Goal: Information Seeking & Learning: Learn about a topic

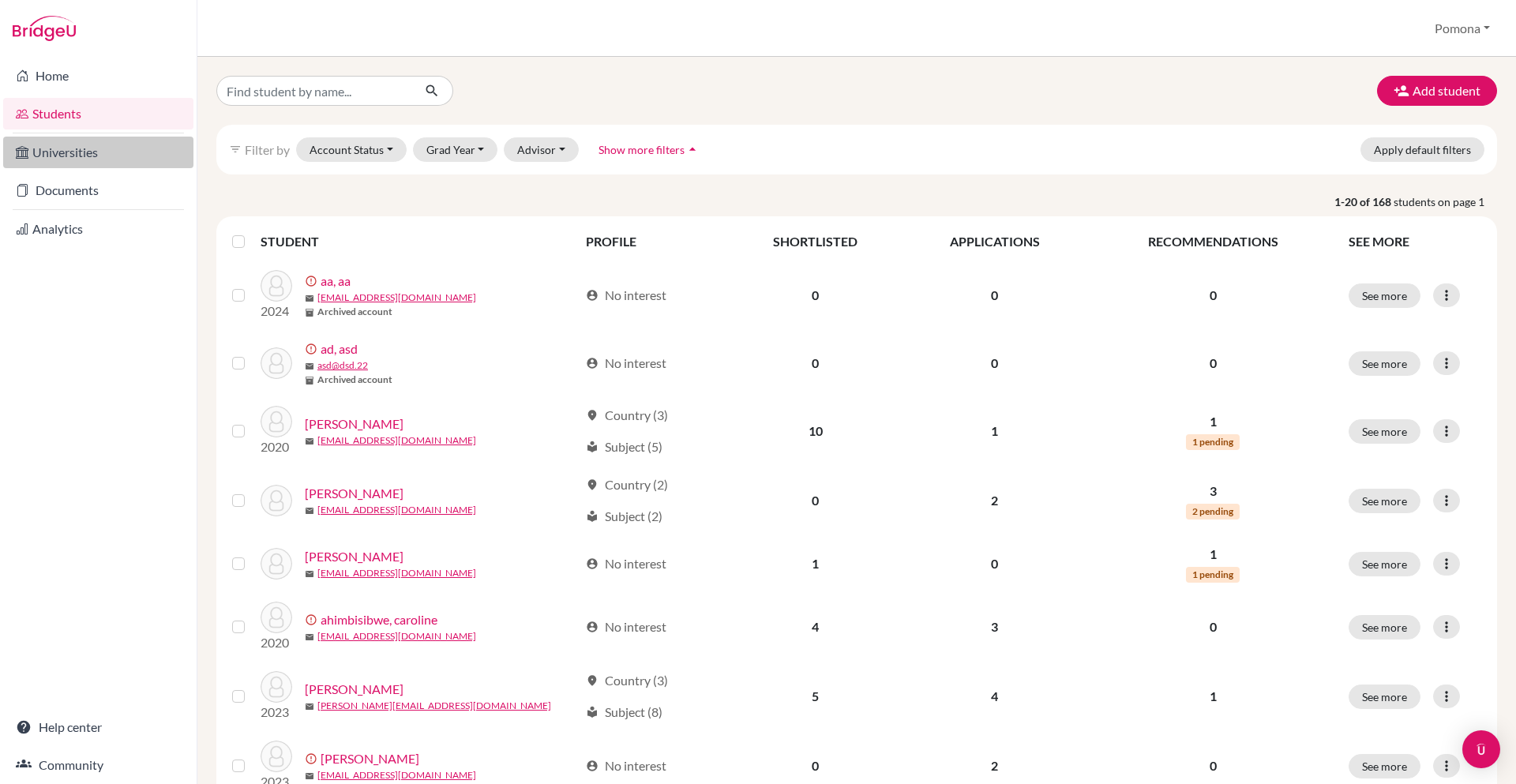
click at [120, 151] on link "Universities" at bounding box center [97, 152] width 190 height 31
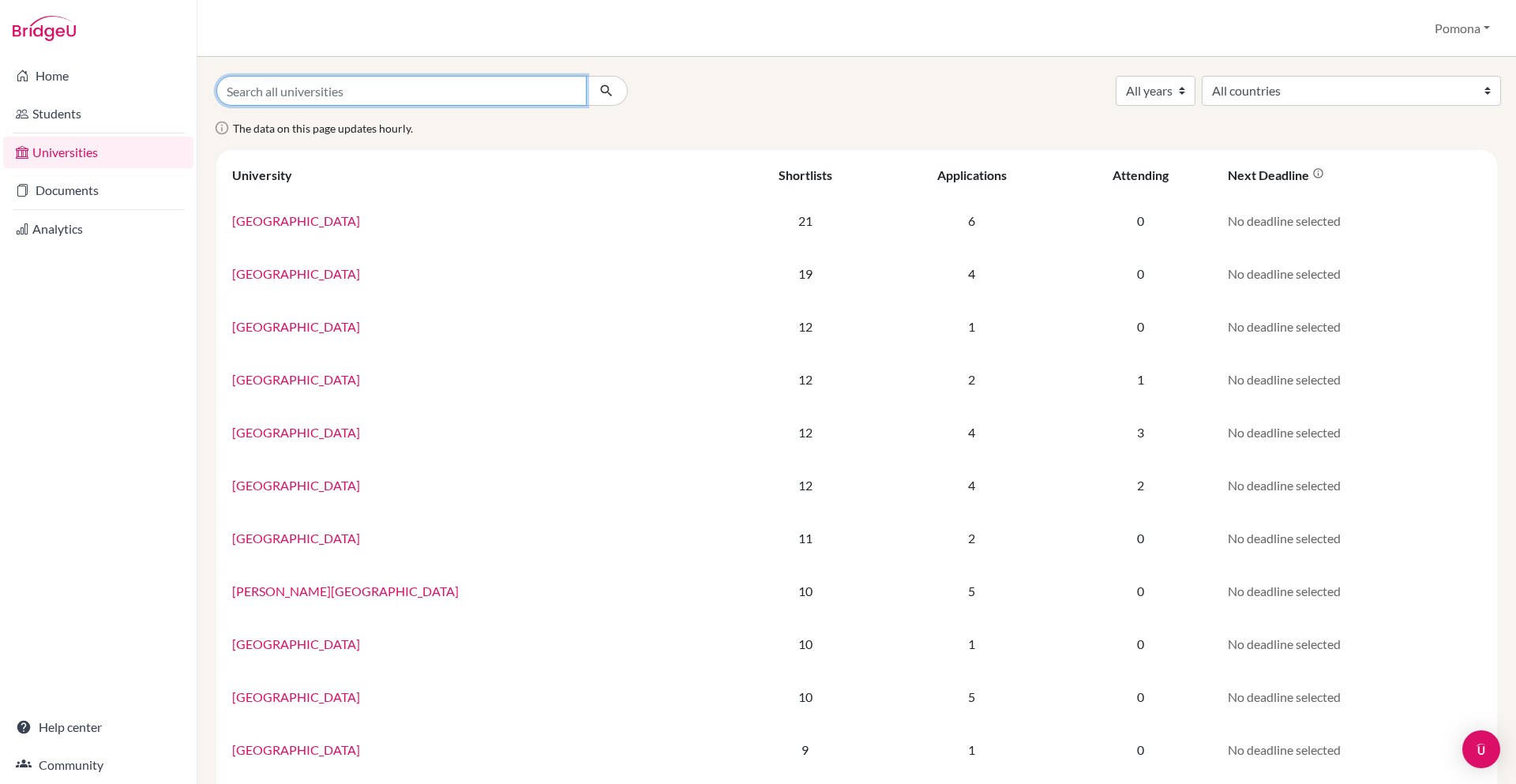
click at [502, 90] on input "Search all universities" at bounding box center [401, 90] width 370 height 30
type input "new york"
click at [585, 76] on button "submit" at bounding box center [606, 90] width 42 height 30
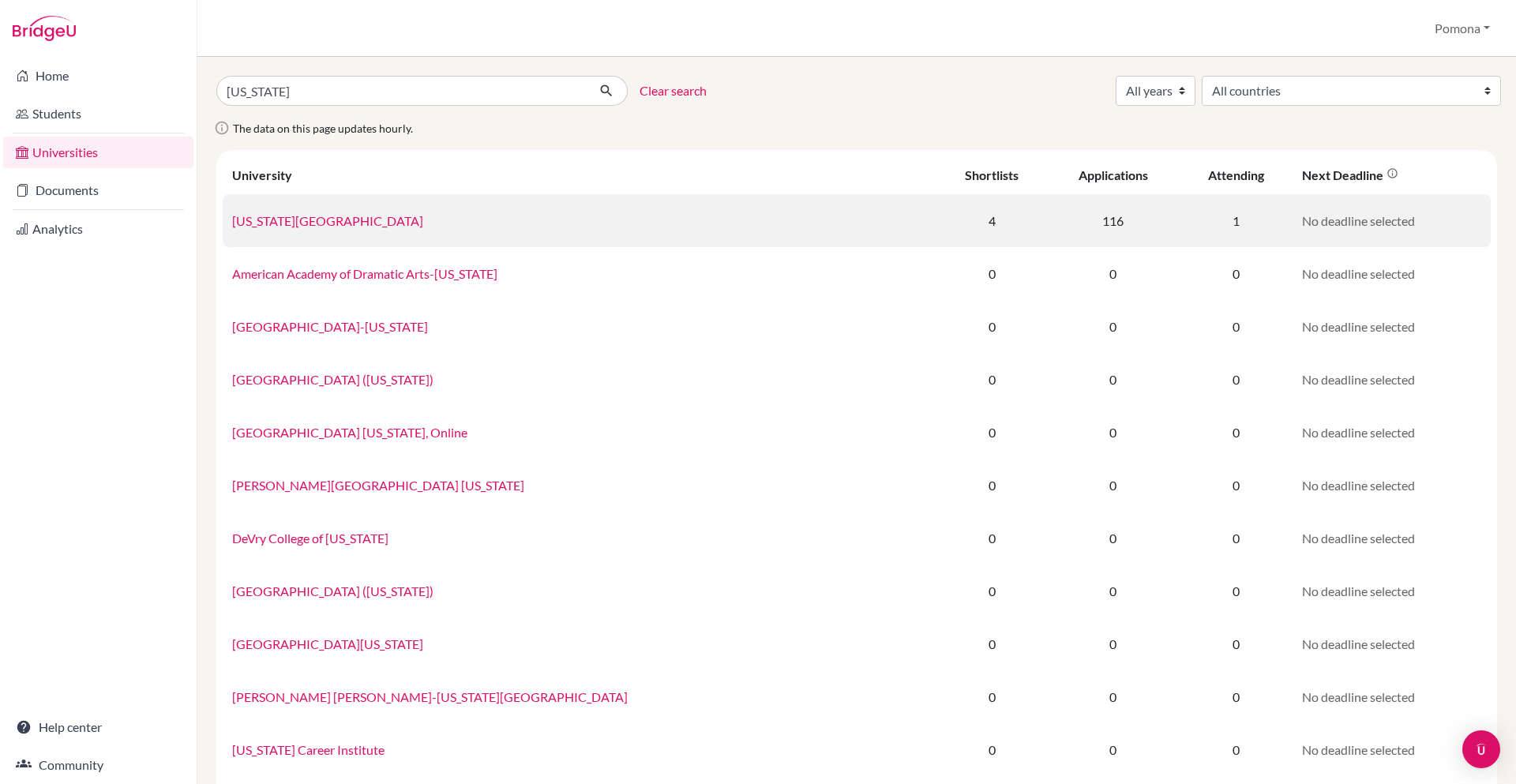
click at [257, 216] on link "New York University" at bounding box center [328, 220] width 191 height 15
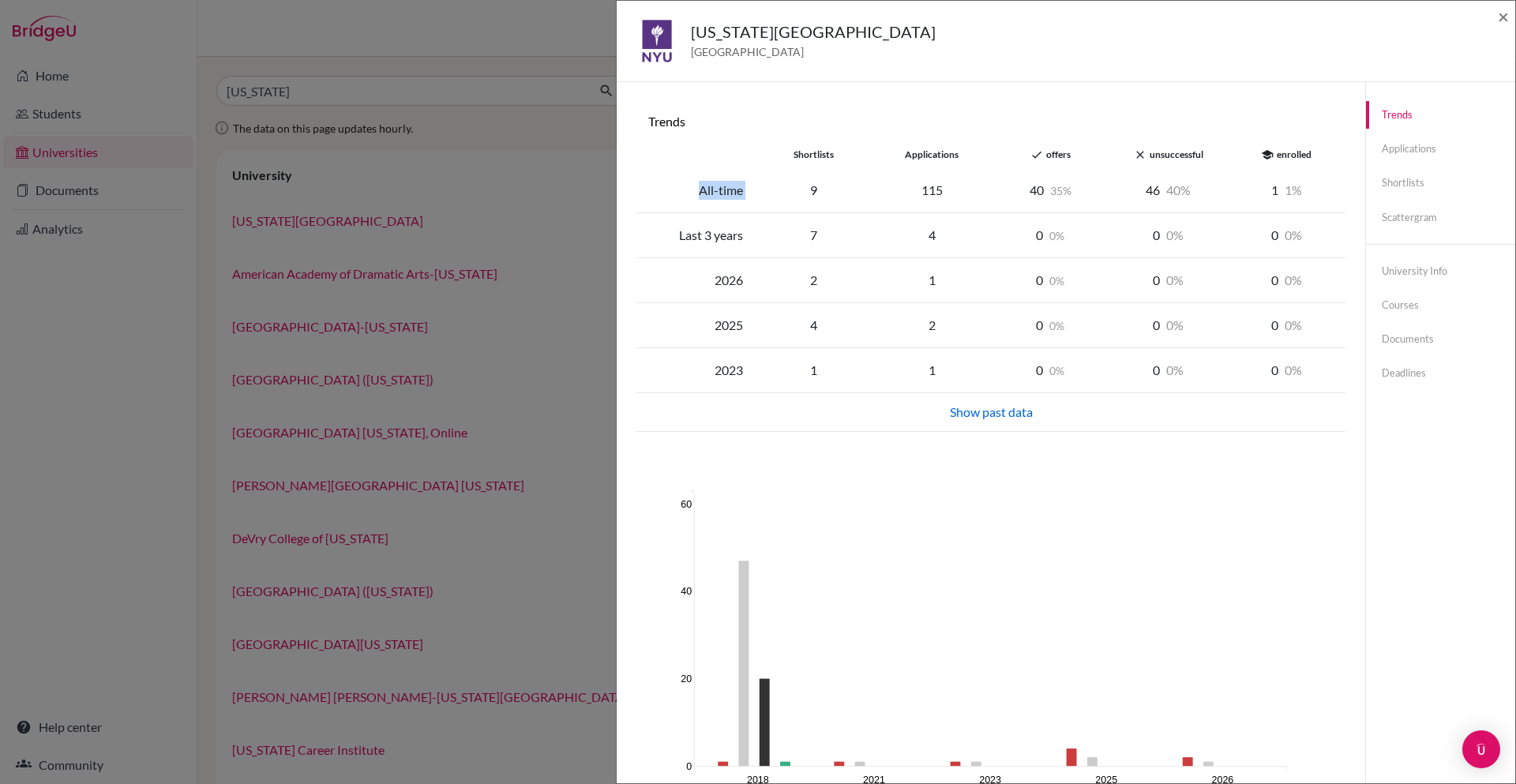
drag, startPoint x: 697, startPoint y: 191, endPoint x: 769, endPoint y: 191, distance: 72.0
click at [769, 213] on div "All-time 9 115 40 35 46 40 1 1" at bounding box center [991, 236] width 709 height 45
click at [787, 190] on div "9" at bounding box center [814, 190] width 118 height 19
drag, startPoint x: 919, startPoint y: 190, endPoint x: 957, endPoint y: 190, distance: 38.0
click at [957, 190] on div "115" at bounding box center [932, 190] width 118 height 19
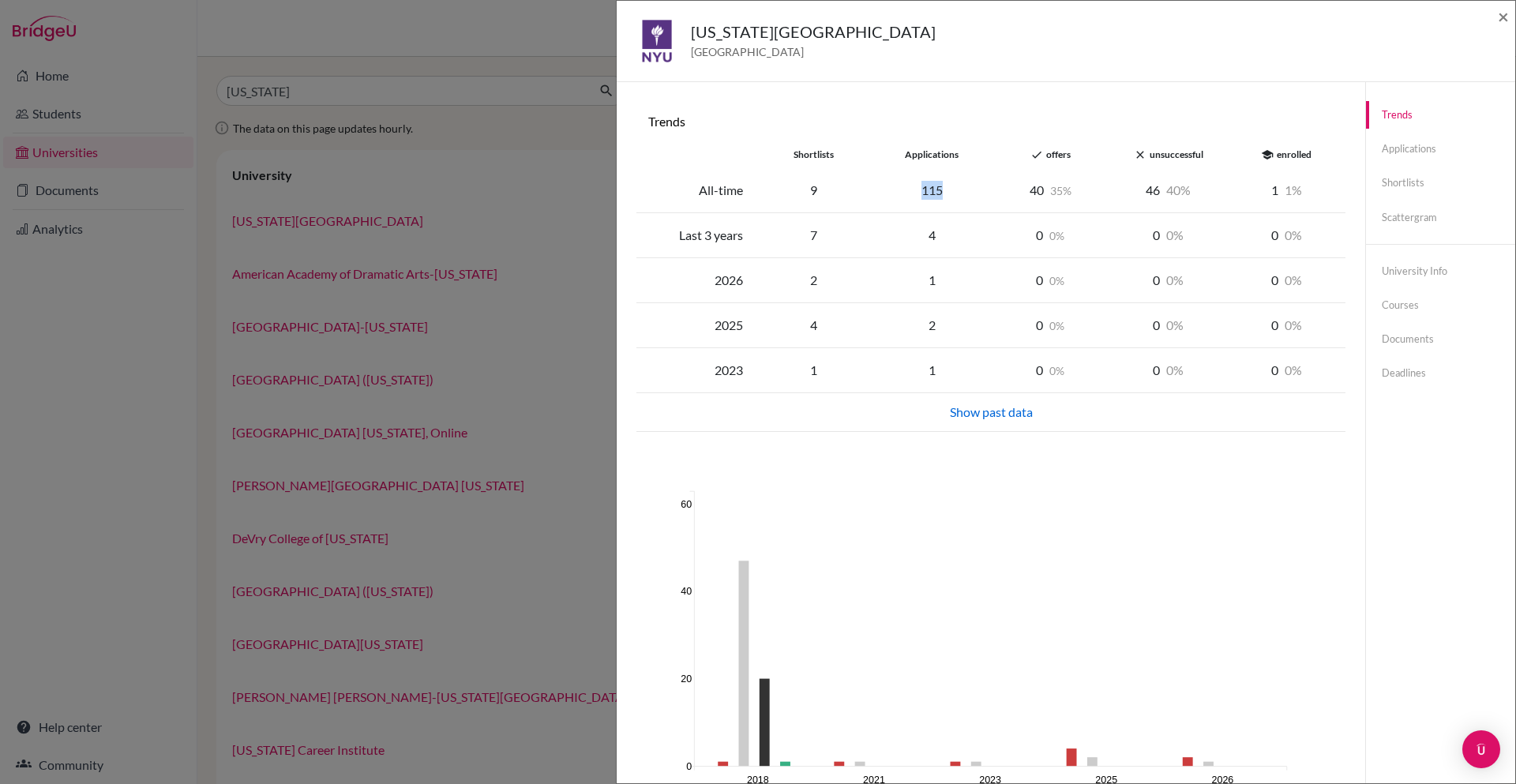
click at [943, 194] on div "115" at bounding box center [932, 190] width 118 height 19
drag, startPoint x: 926, startPoint y: 234, endPoint x: 951, endPoint y: 234, distance: 25.0
click at [951, 234] on div "4" at bounding box center [932, 235] width 118 height 19
click at [1029, 188] on div "40 35" at bounding box center [1050, 190] width 118 height 19
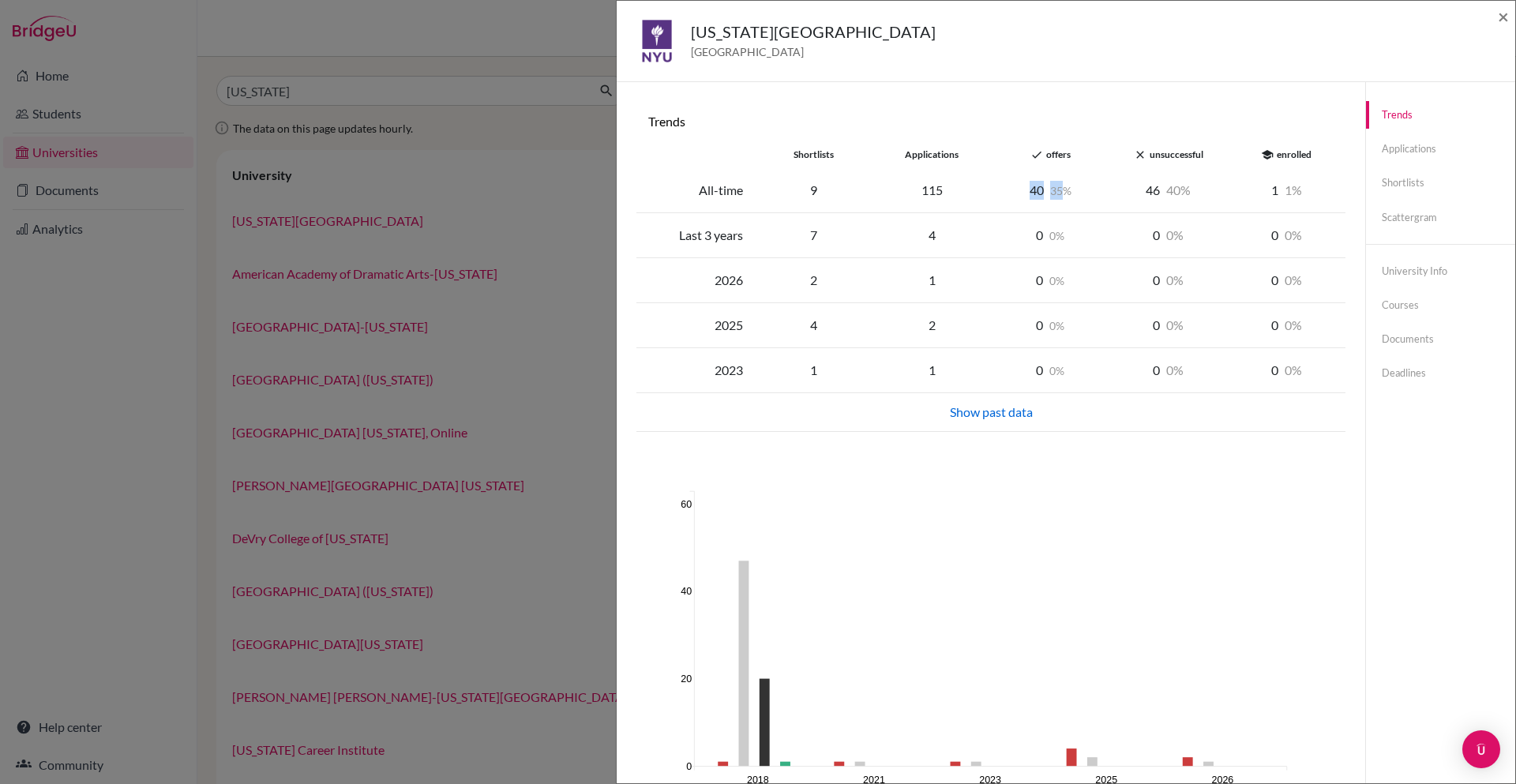
click at [1038, 191] on div "40 35" at bounding box center [1050, 190] width 118 height 19
click at [1149, 190] on div "46 40" at bounding box center [1169, 190] width 118 height 19
drag, startPoint x: 1272, startPoint y: 187, endPoint x: 1309, endPoint y: 187, distance: 37.0
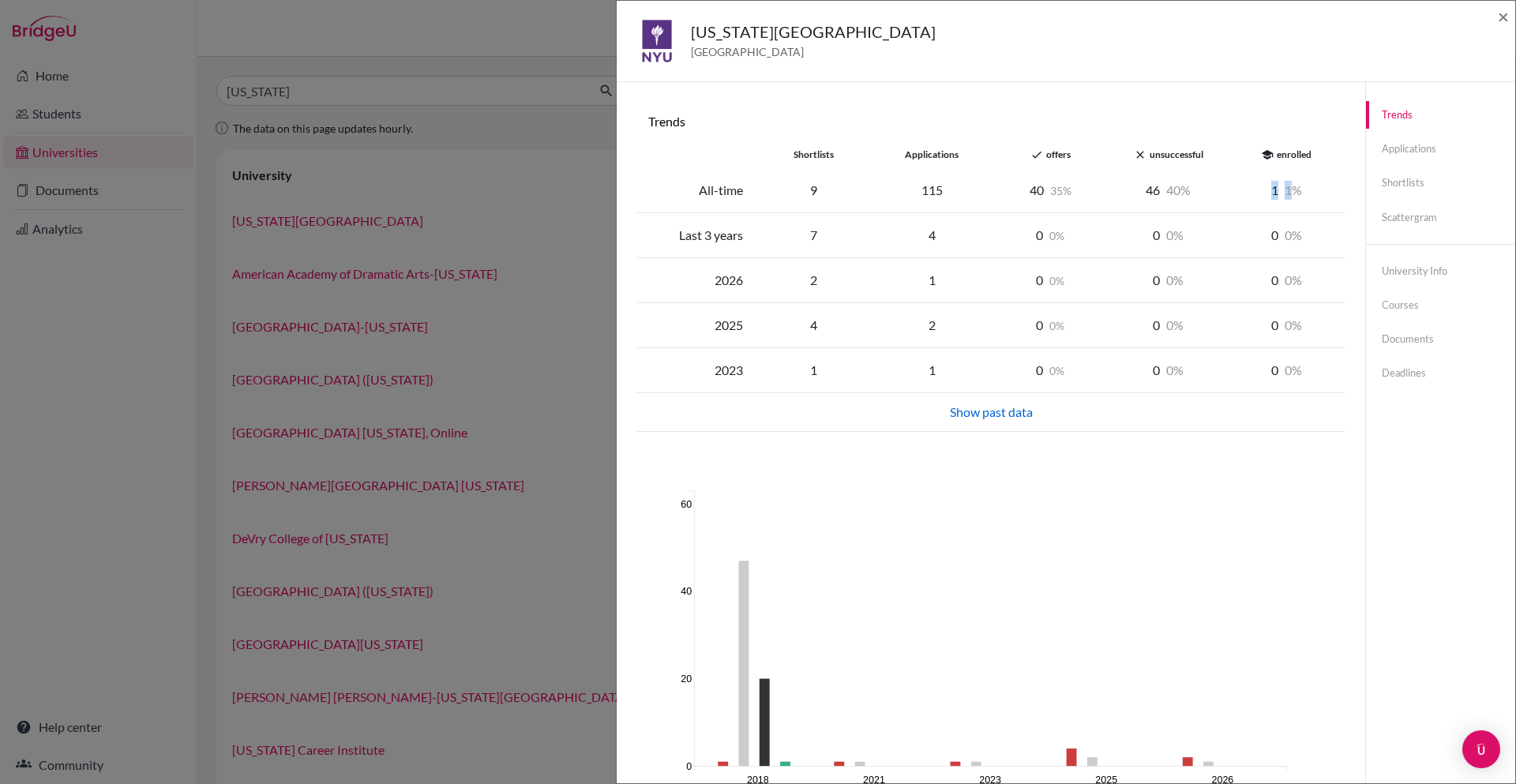
click at [1309, 187] on div "1 1" at bounding box center [1287, 190] width 118 height 19
click at [1416, 151] on link "Applications" at bounding box center [1440, 149] width 150 height 28
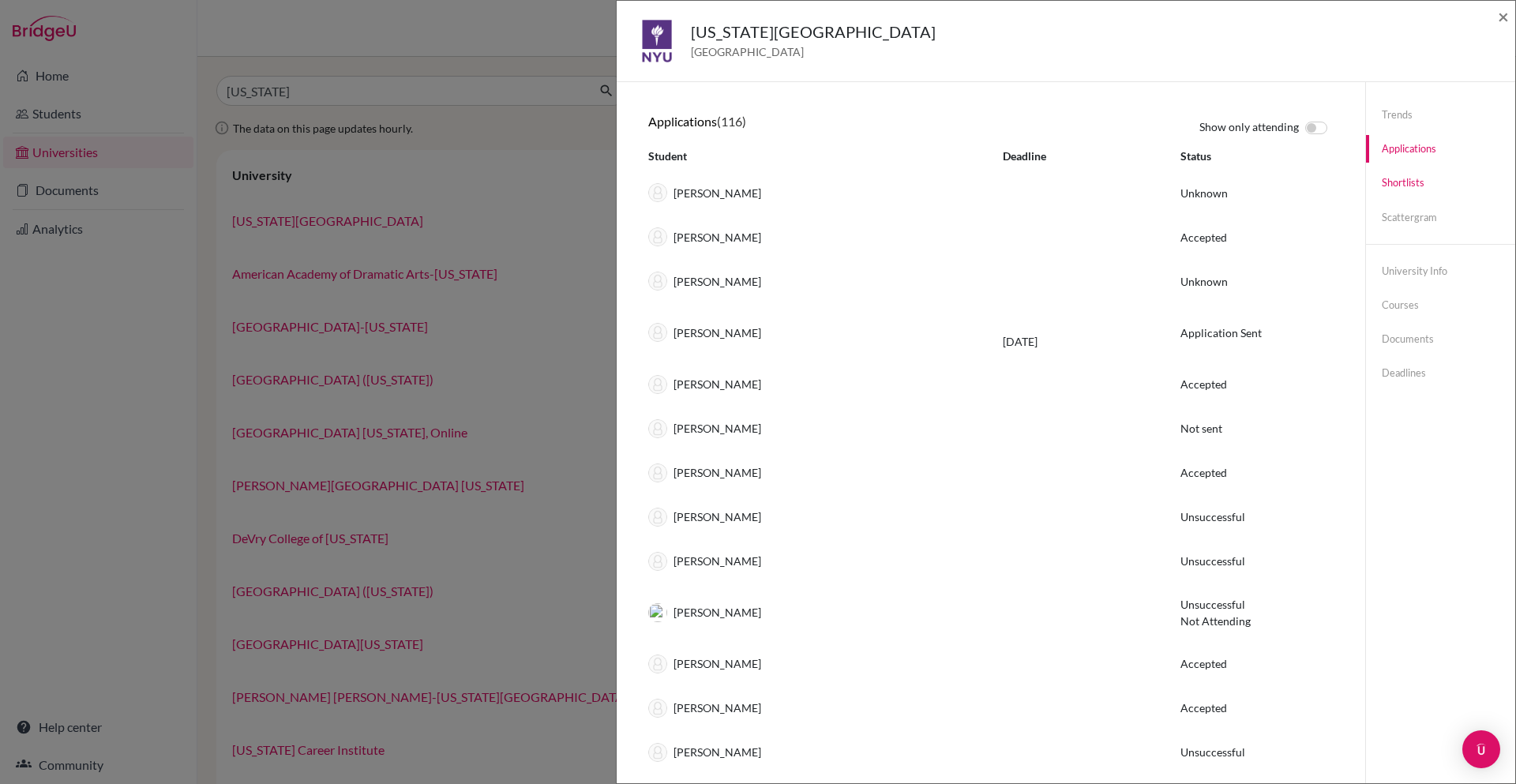
click at [1414, 175] on link "Shortlists" at bounding box center [1440, 183] width 150 height 28
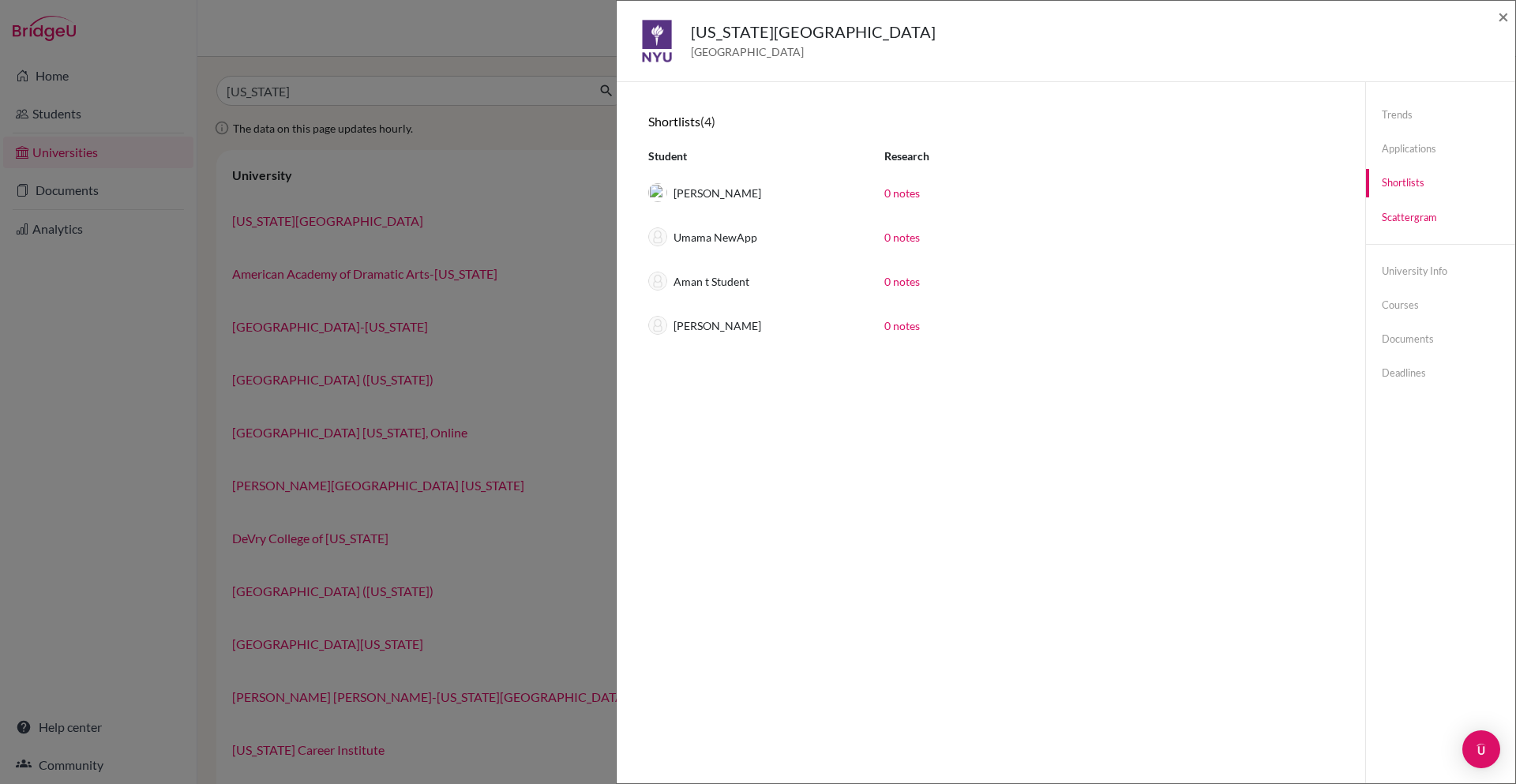
click at [1412, 206] on link "Scattergram" at bounding box center [1440, 217] width 150 height 28
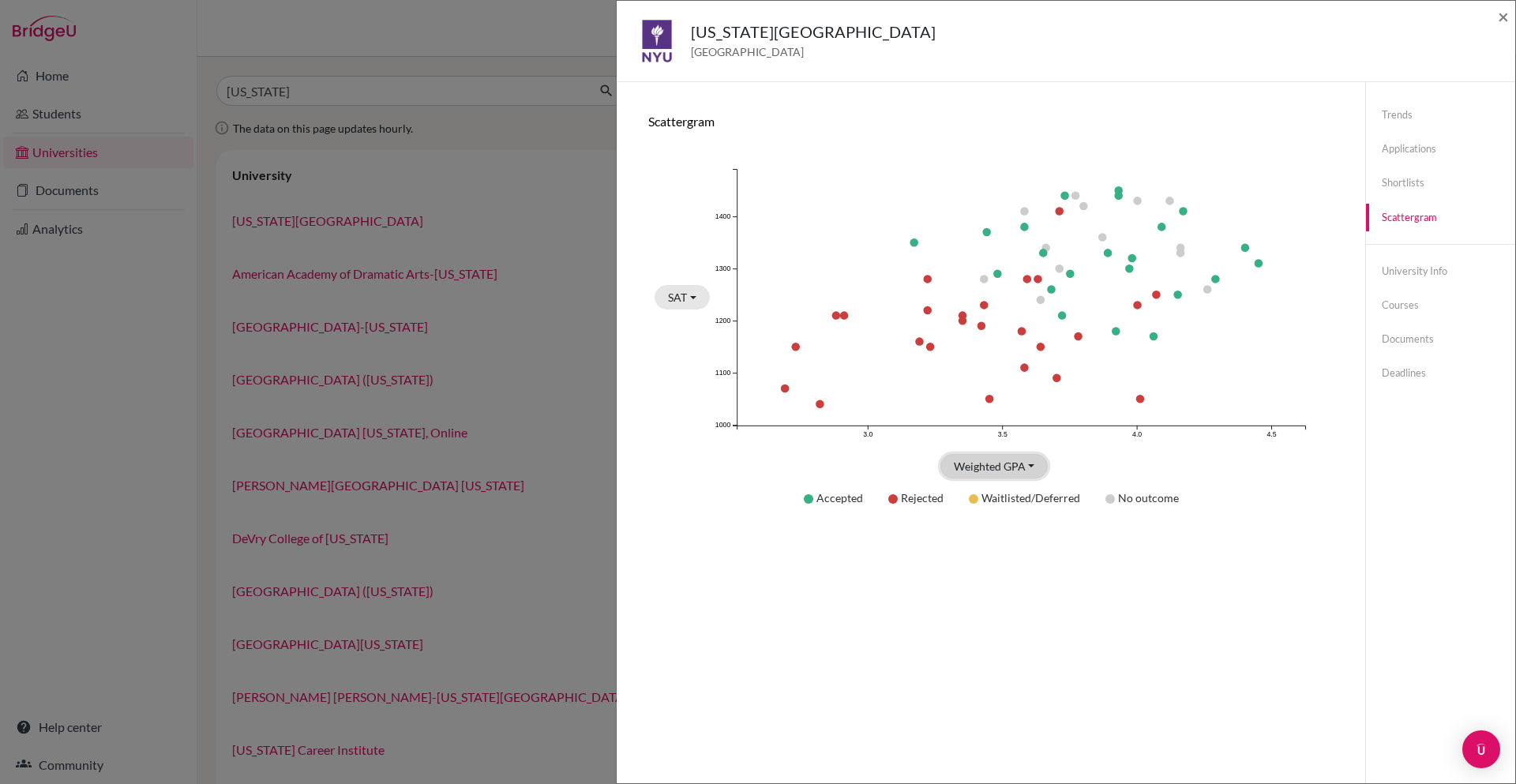
click at [1023, 459] on button "Weighted GPA" at bounding box center [995, 465] width 108 height 25
click at [1034, 472] on button "Weighted GPA" at bounding box center [995, 465] width 108 height 25
click at [690, 305] on button "SAT" at bounding box center [682, 297] width 55 height 25
click at [694, 355] on span "None" at bounding box center [689, 355] width 30 height 19
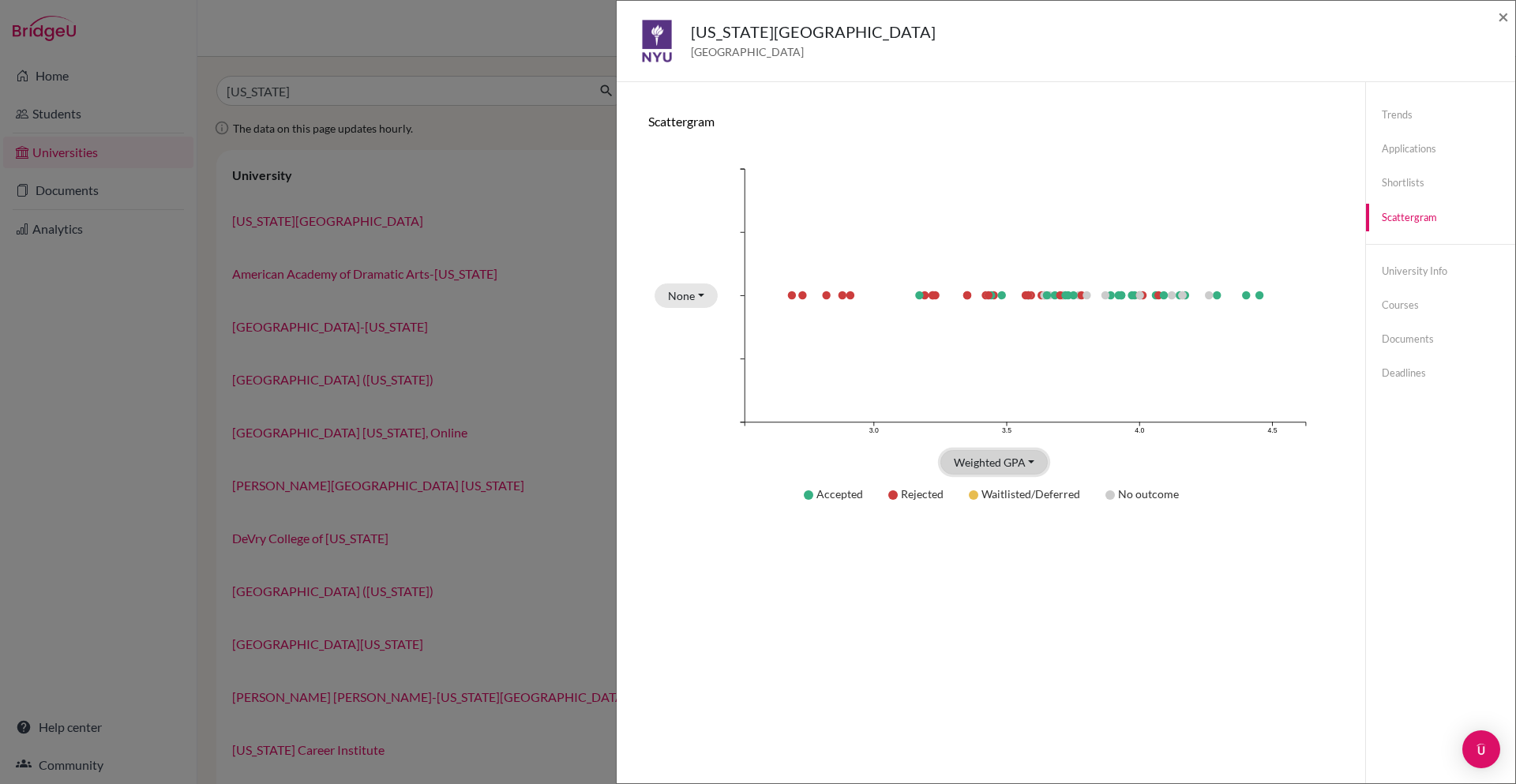
click at [1023, 459] on button "Weighted GPA" at bounding box center [995, 461] width 108 height 25
click at [1013, 492] on div "4.0 GPA" at bounding box center [1013, 495] width 106 height 19
click at [1014, 475] on div "Accepted Rejected Waitlisted/Deferred No outcome" at bounding box center [991, 493] width 686 height 38
click at [1009, 456] on button "4.0 GPA" at bounding box center [994, 461] width 76 height 25
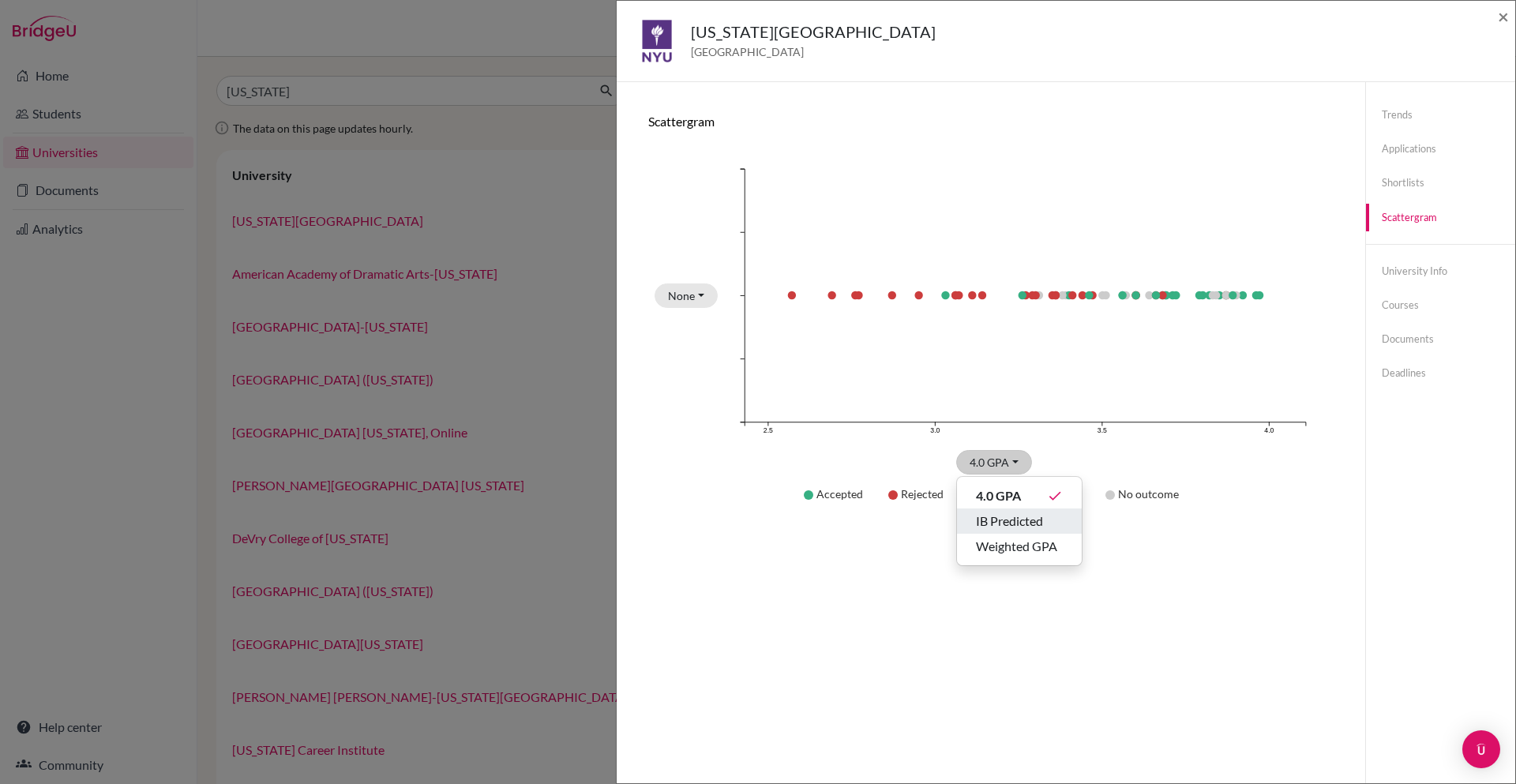
click at [1005, 513] on span "IB Predicted" at bounding box center [1009, 520] width 67 height 19
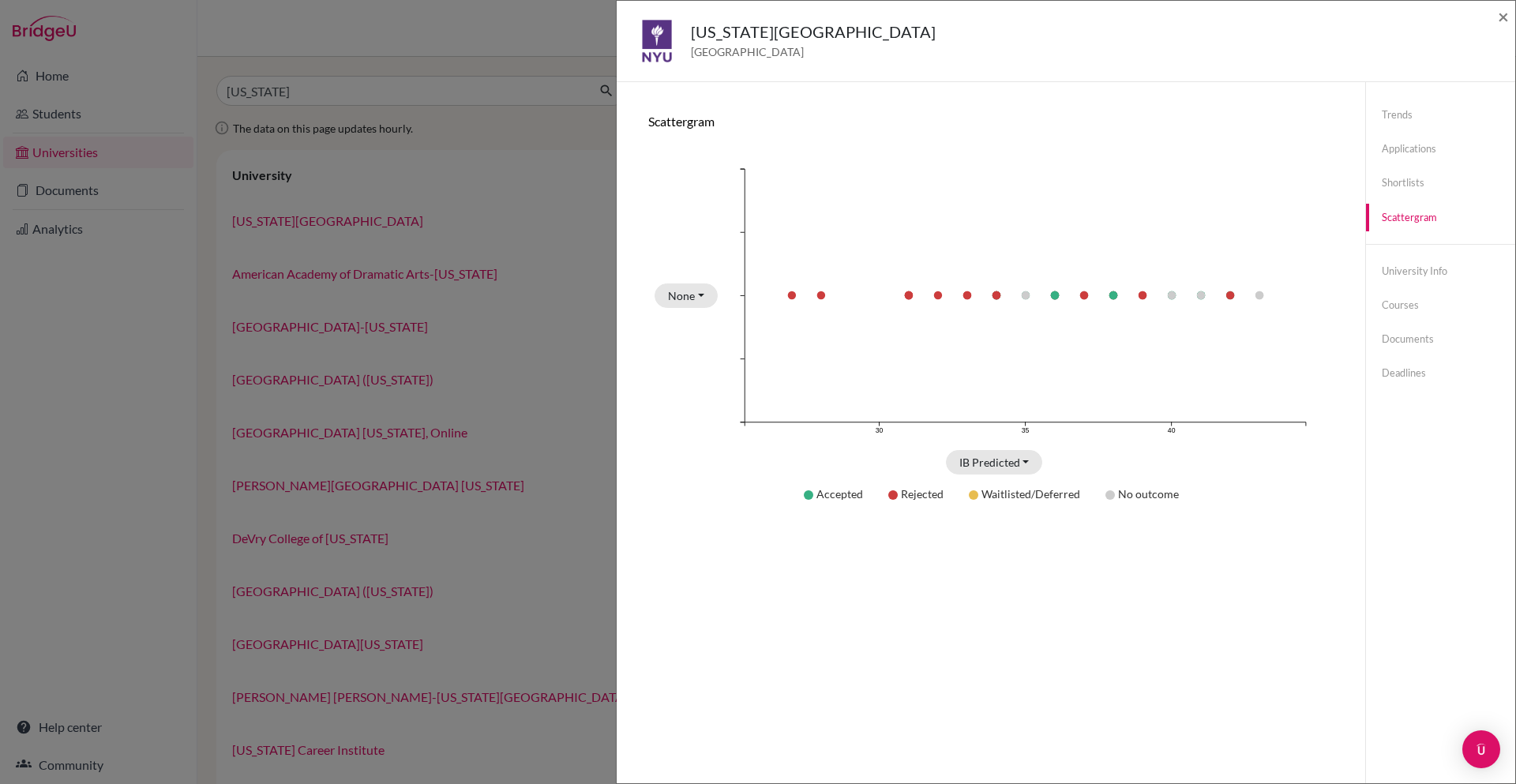
click at [417, 246] on div "New York University United States of America × Trends shortlists applications d…" at bounding box center [758, 392] width 1516 height 784
